Goal: Find specific page/section

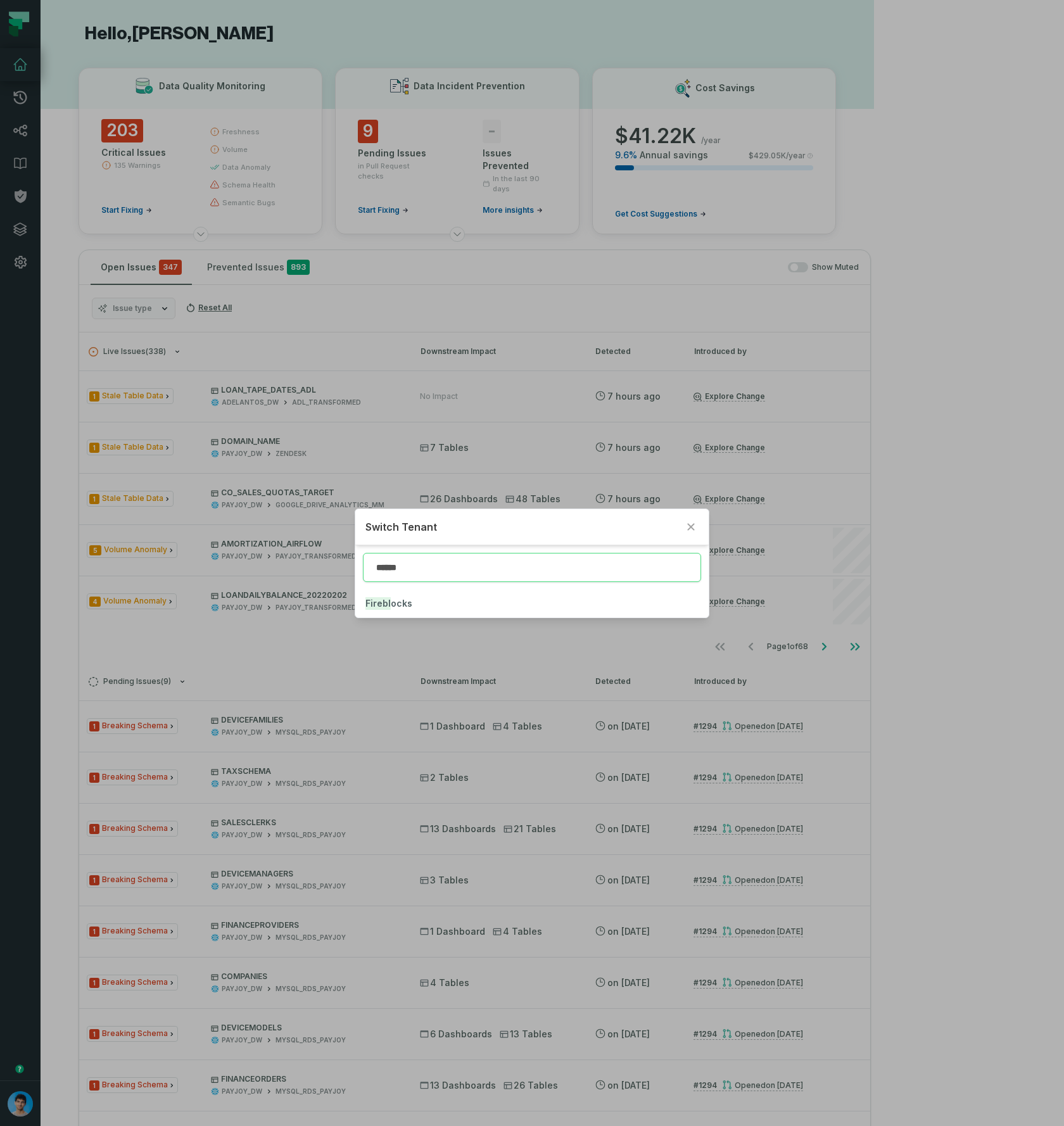
type input "******"
click button "Firebl ocks" at bounding box center [532, 603] width 354 height 28
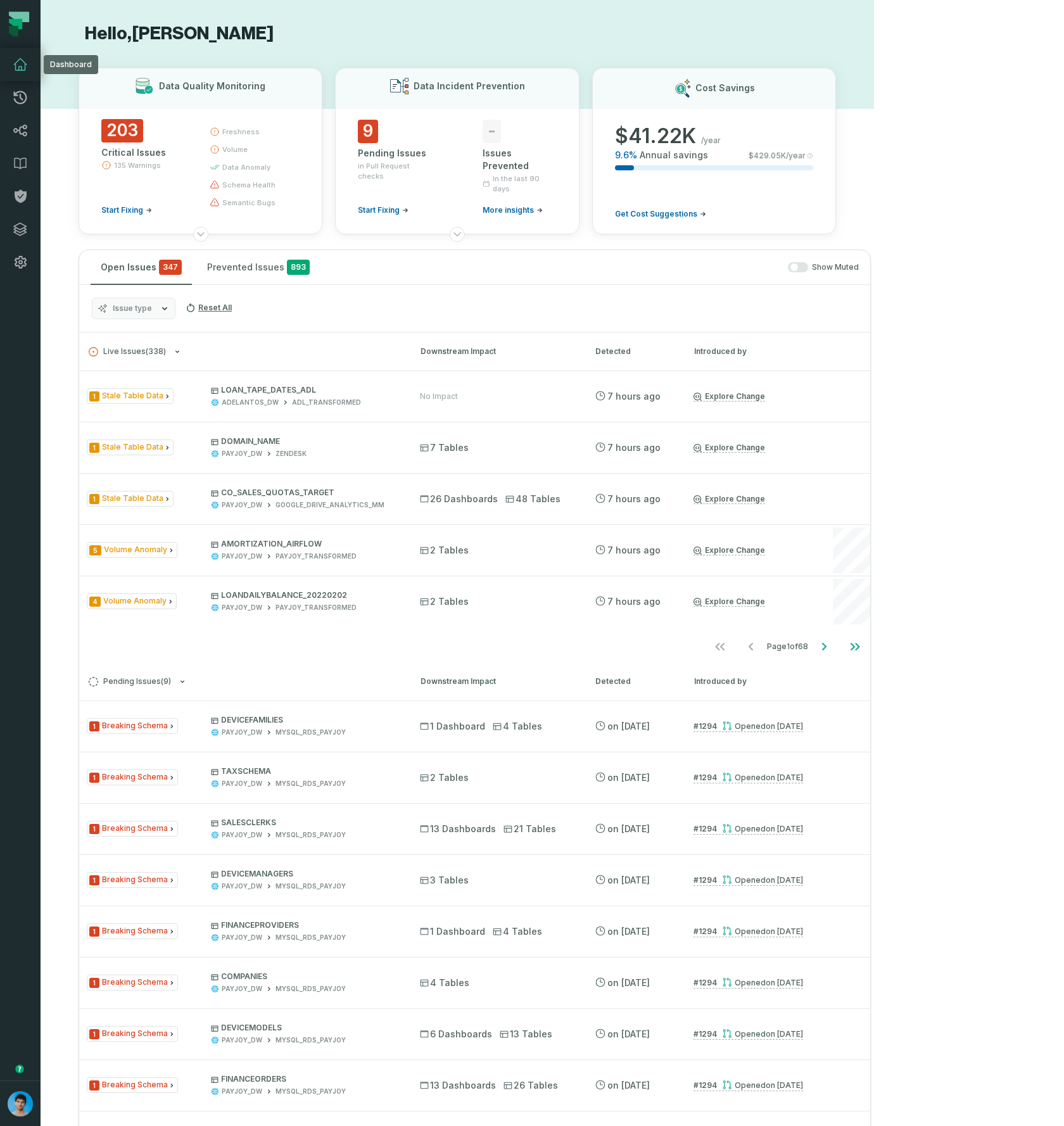
click at [16, 62] on icon at bounding box center [20, 65] width 12 height 12
click at [21, 66] on icon at bounding box center [20, 65] width 12 height 12
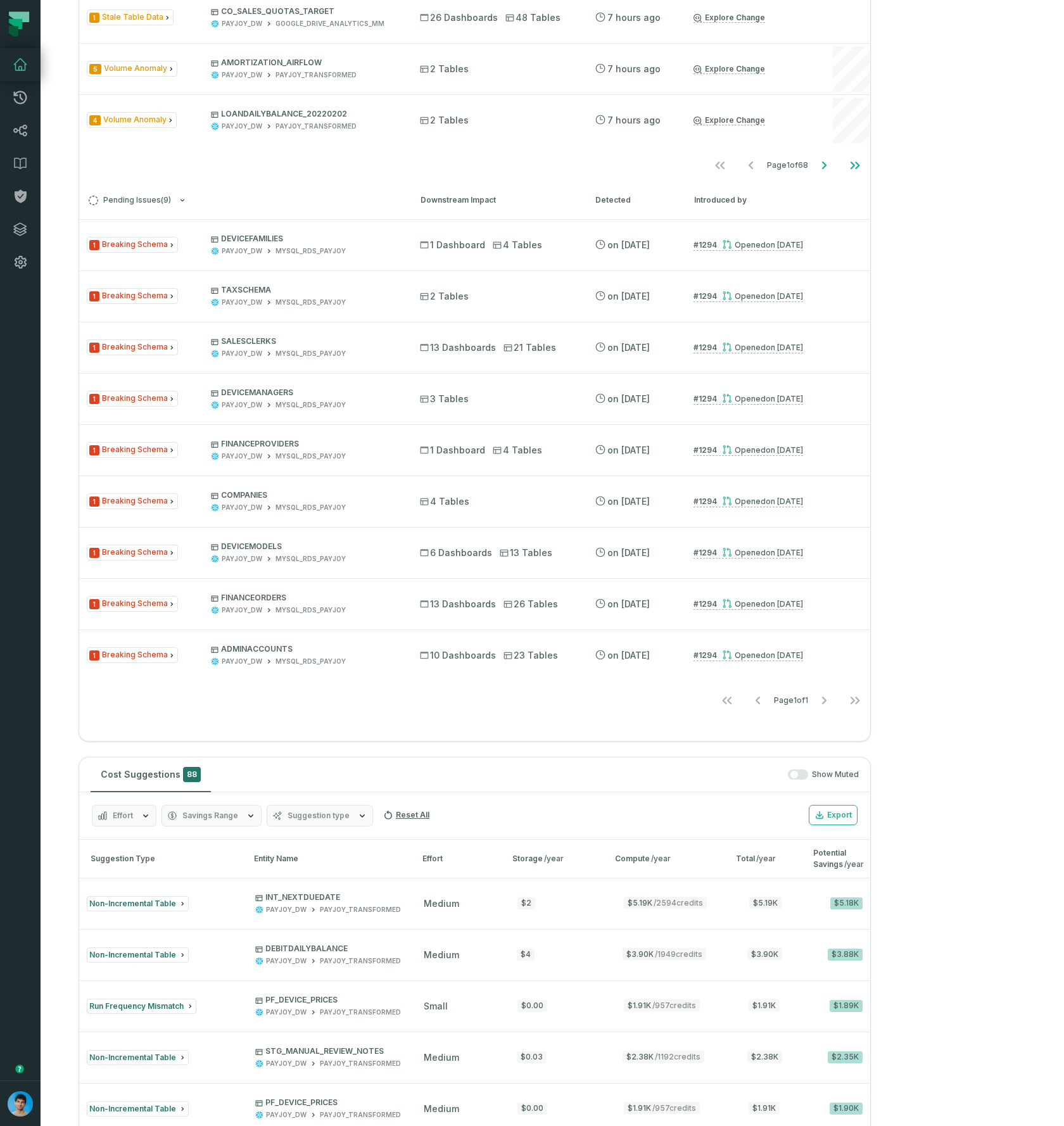
scroll to position [1038, 0]
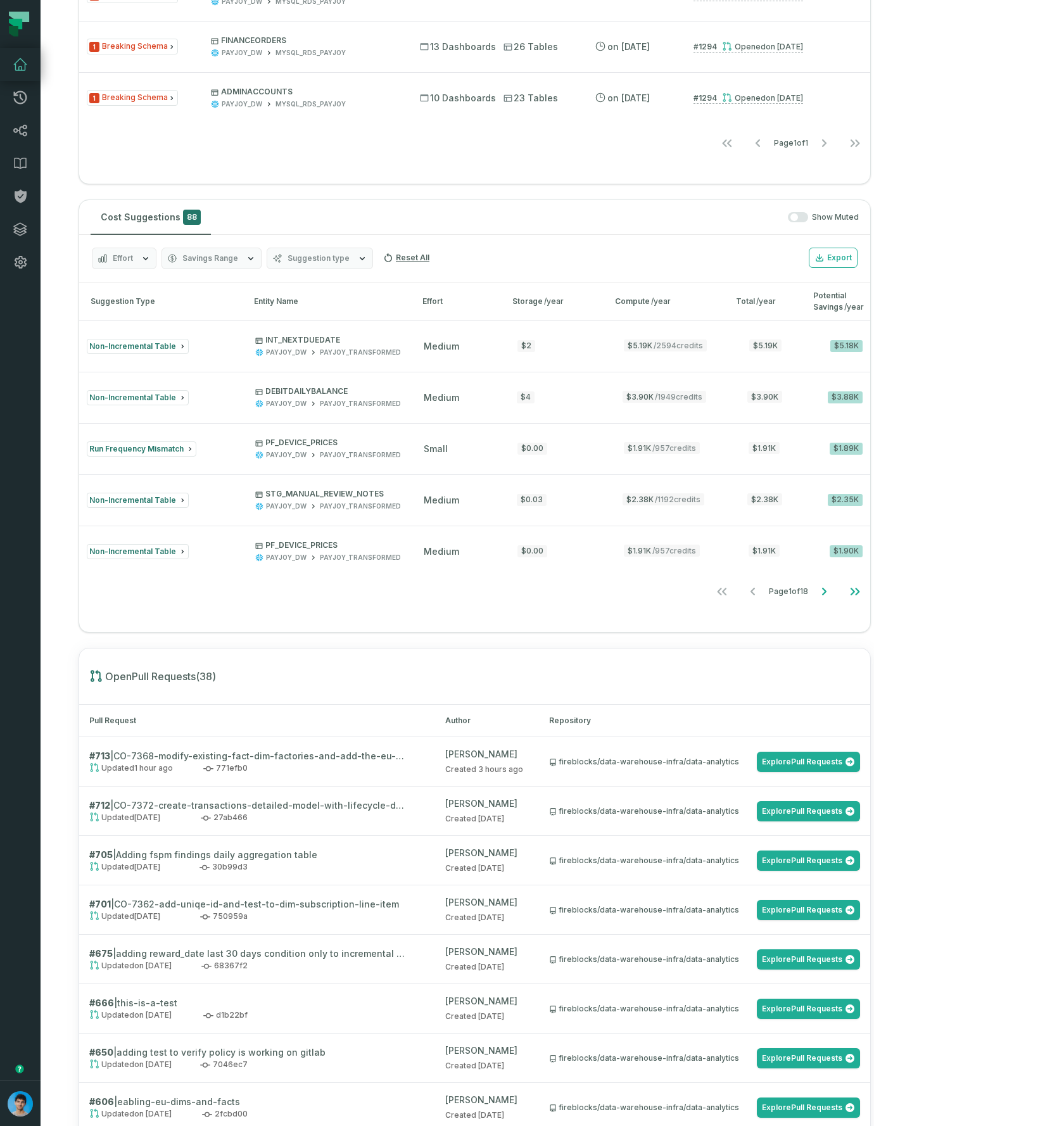
click at [122, 261] on span "Effort" at bounding box center [123, 257] width 20 height 10
drag, startPoint x: 623, startPoint y: 222, endPoint x: 368, endPoint y: 239, distance: 255.6
click at [623, 222] on div "Show Muted" at bounding box center [537, 218] width 643 height 11
click at [226, 266] on button "Savings Range" at bounding box center [211, 258] width 100 height 22
